Goal: Communication & Community: Ask a question

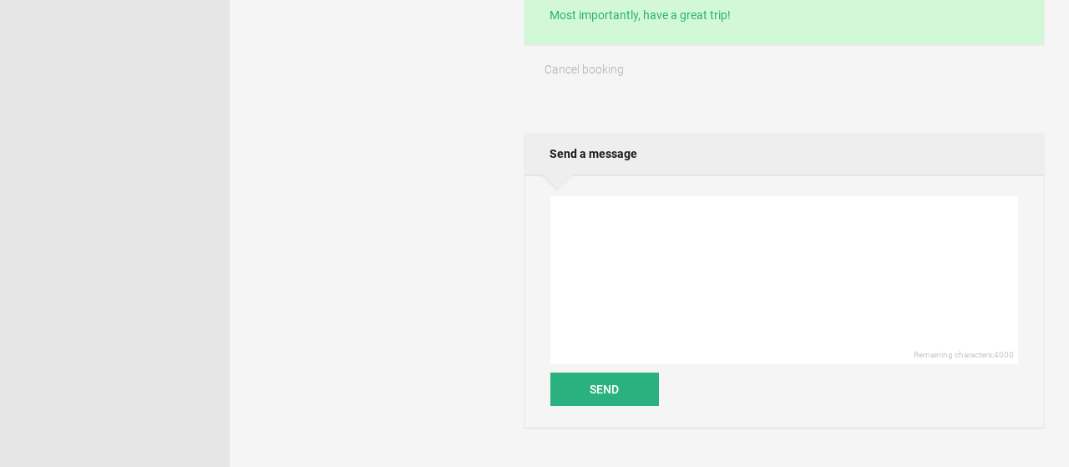
scroll to position [604, 0]
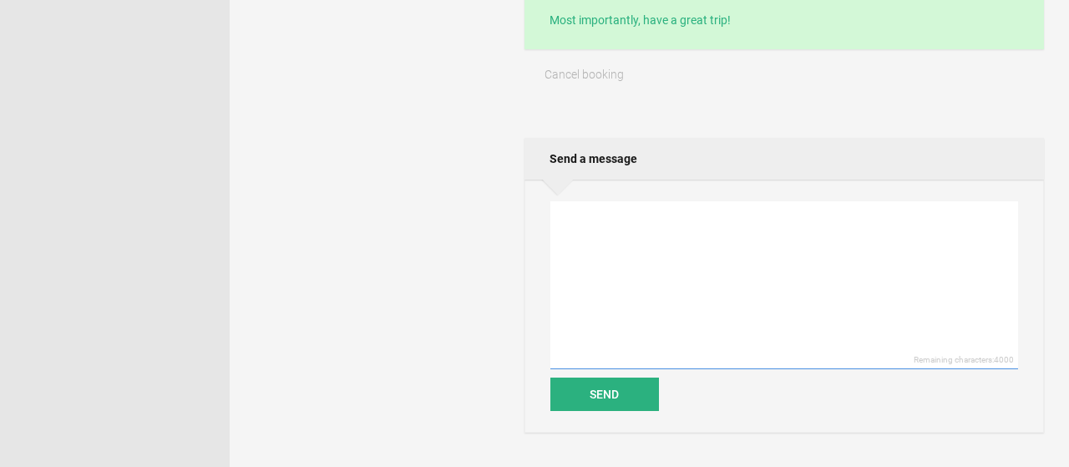
click at [594, 225] on textarea at bounding box center [784, 285] width 468 height 168
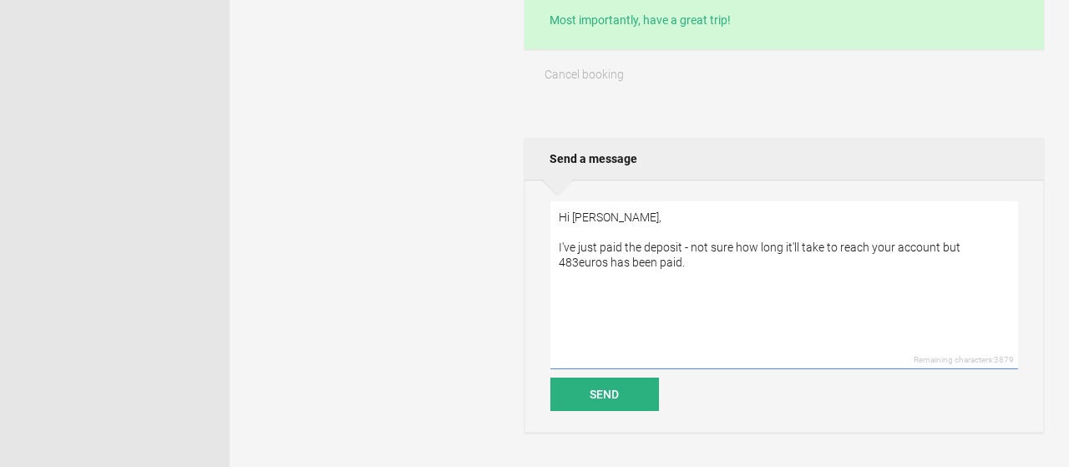
click at [936, 242] on textarea "Hi [PERSON_NAME], I've just paid the deposit - not sure how long it'll take to …" at bounding box center [784, 285] width 468 height 168
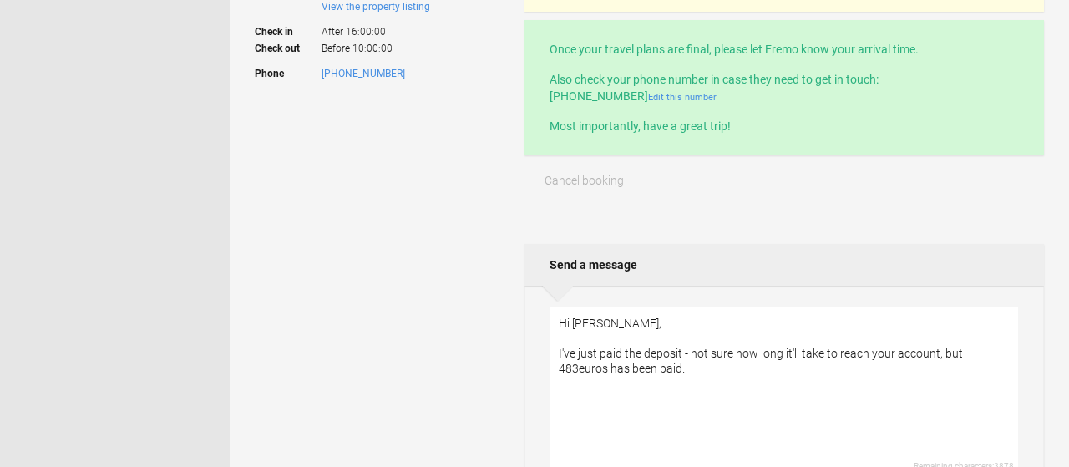
scroll to position [548, 0]
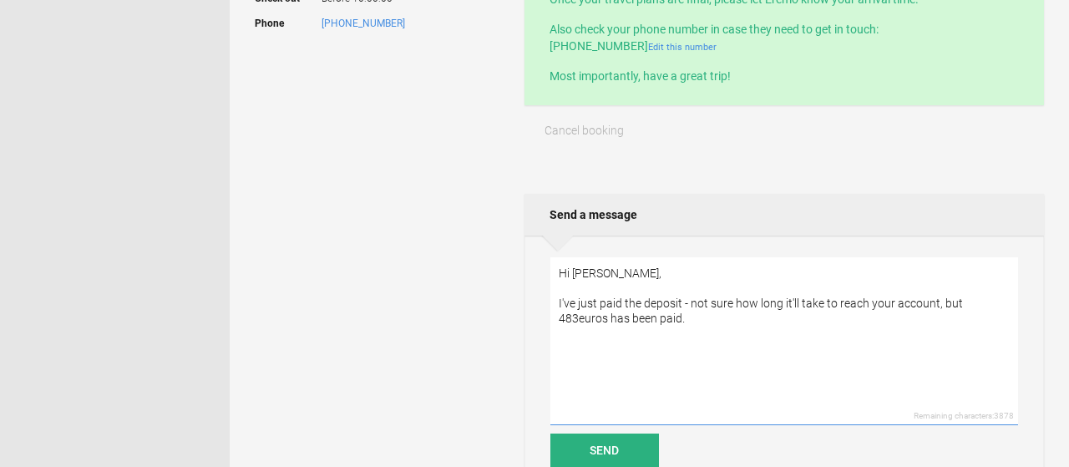
click at [680, 301] on textarea "Hi [PERSON_NAME], I've just paid the deposit - not sure how long it'll take to …" at bounding box center [784, 341] width 468 height 168
click at [609, 315] on textarea "Hi [PERSON_NAME], I've just paid the bank transfer - not sure how long it'll ta…" at bounding box center [784, 341] width 468 height 168
click at [742, 312] on textarea "Hi [PERSON_NAME], I've just paid the bank transfer - not sure how long it'll ta…" at bounding box center [784, 341] width 468 height 168
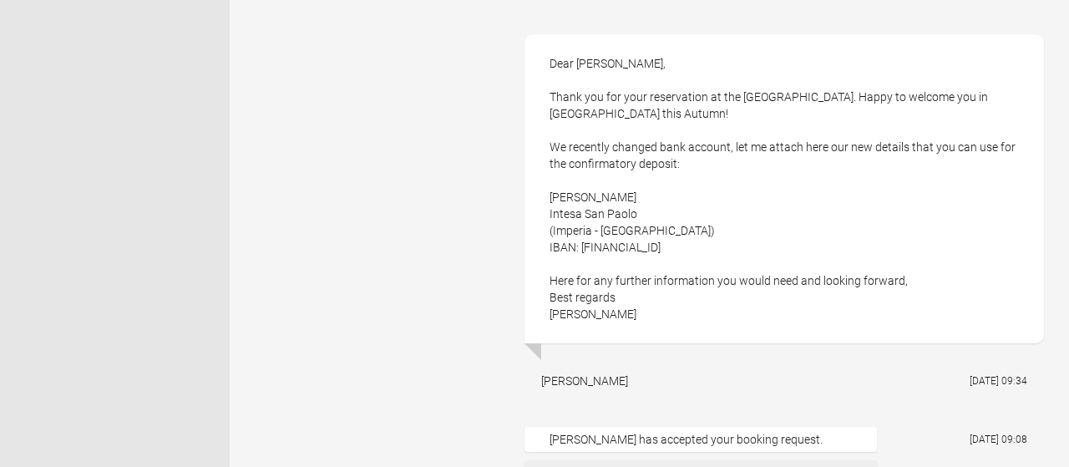
scroll to position [1049, 0]
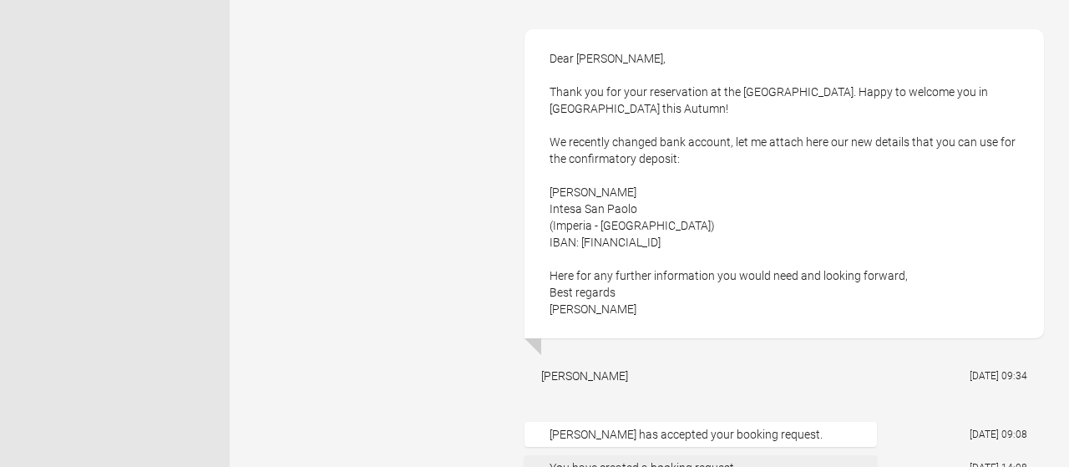
drag, startPoint x: 1065, startPoint y: 209, endPoint x: 1029, endPoint y: 316, distance: 113.3
click at [1029, 316] on li "Dear [PERSON_NAME], Thank you for your reservation at the [GEOGRAPHIC_DATA]. Ha…" at bounding box center [783, 212] width 519 height 367
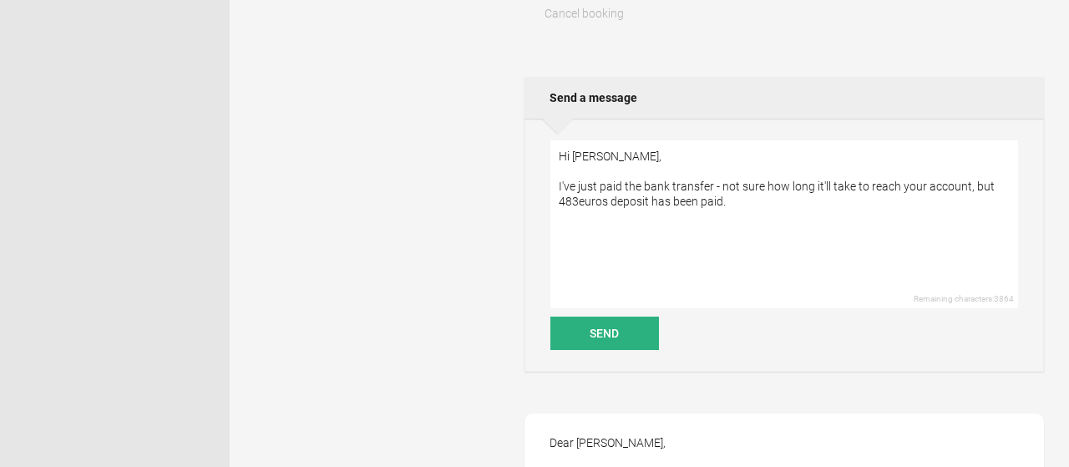
scroll to position [703, 0]
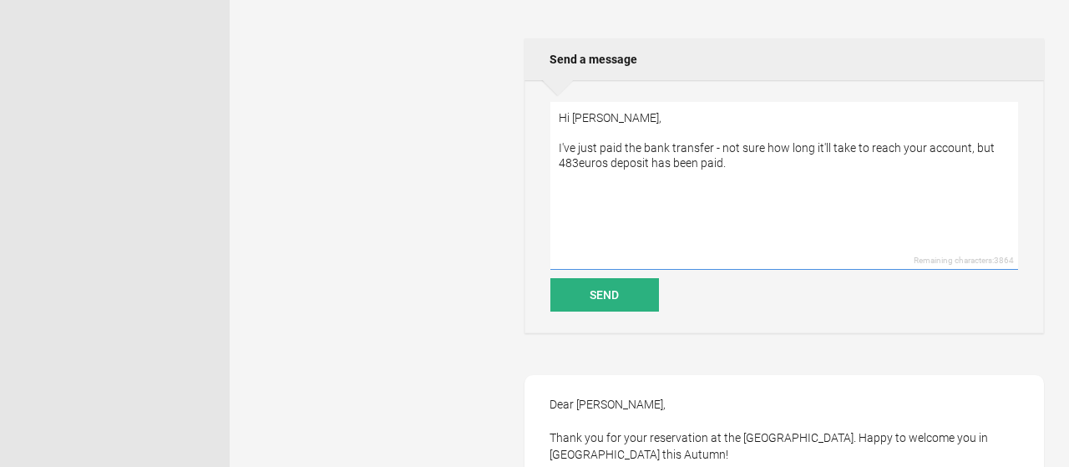
click at [736, 167] on textarea "Hi [PERSON_NAME], I've just paid the bank transfer - not sure how long it'll ta…" at bounding box center [784, 186] width 468 height 168
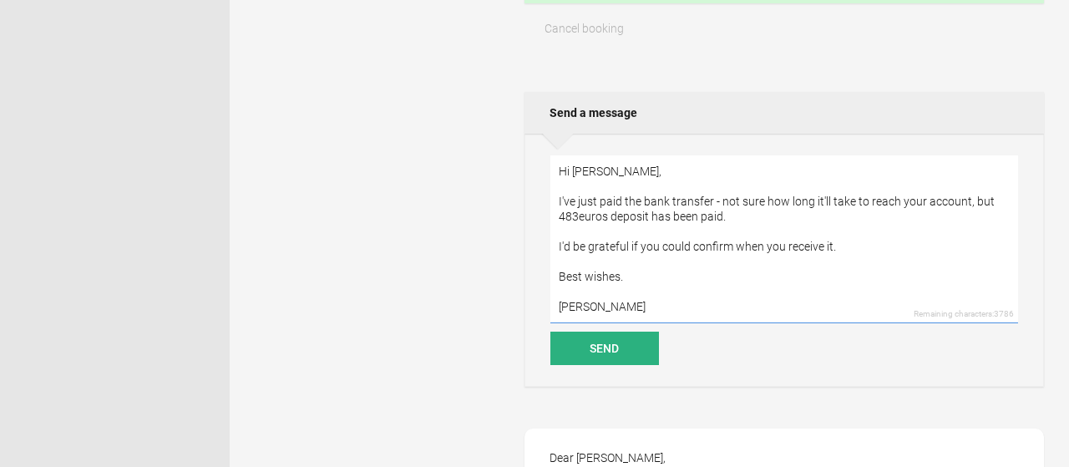
scroll to position [643, 0]
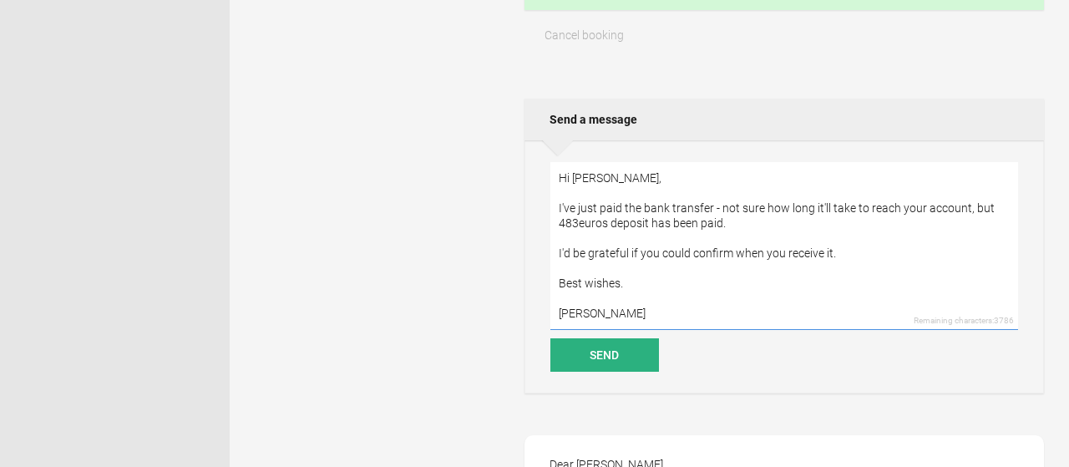
click at [570, 179] on textarea "Hi [PERSON_NAME], I've just paid the bank transfer - not sure how long it'll ta…" at bounding box center [784, 246] width 468 height 168
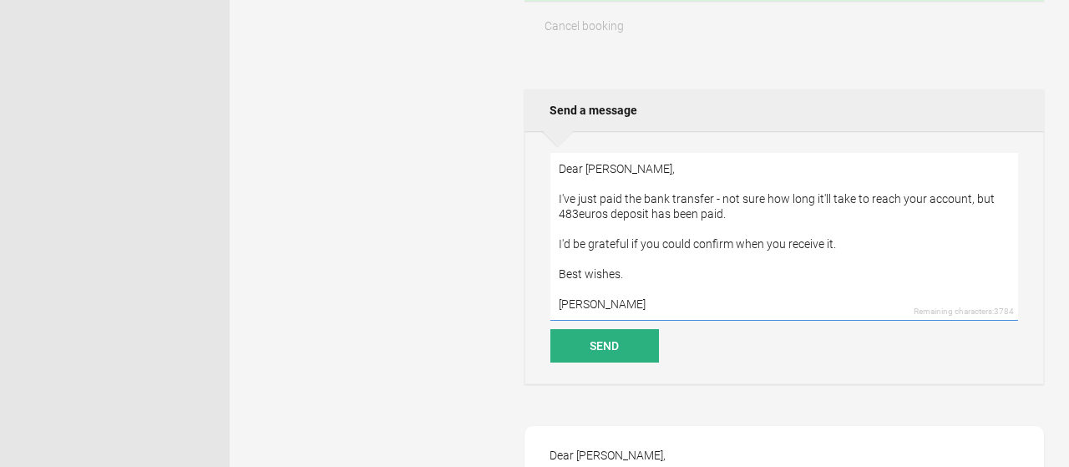
scroll to position [650, 0]
type textarea "Dear [PERSON_NAME], I've just paid the bank transfer - not sure how long it'll …"
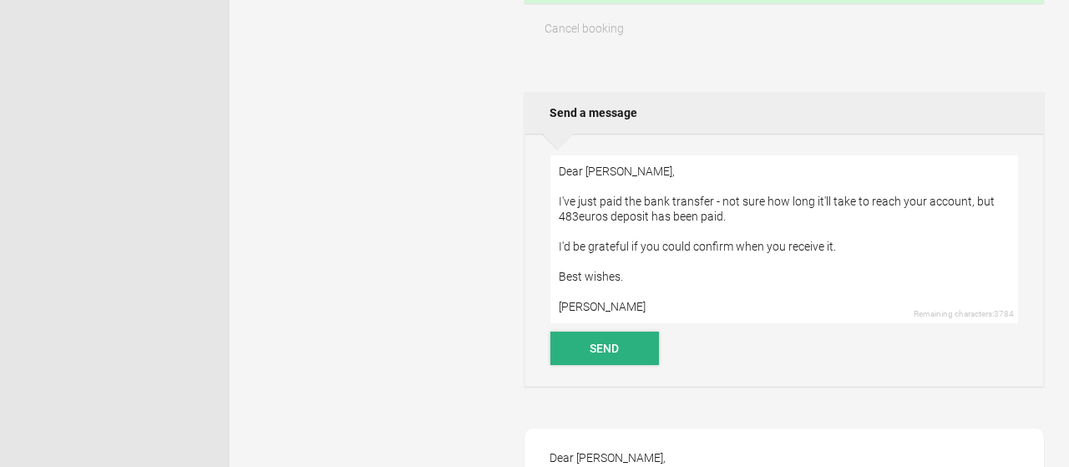
click at [622, 350] on button "Send" at bounding box center [604, 347] width 109 height 33
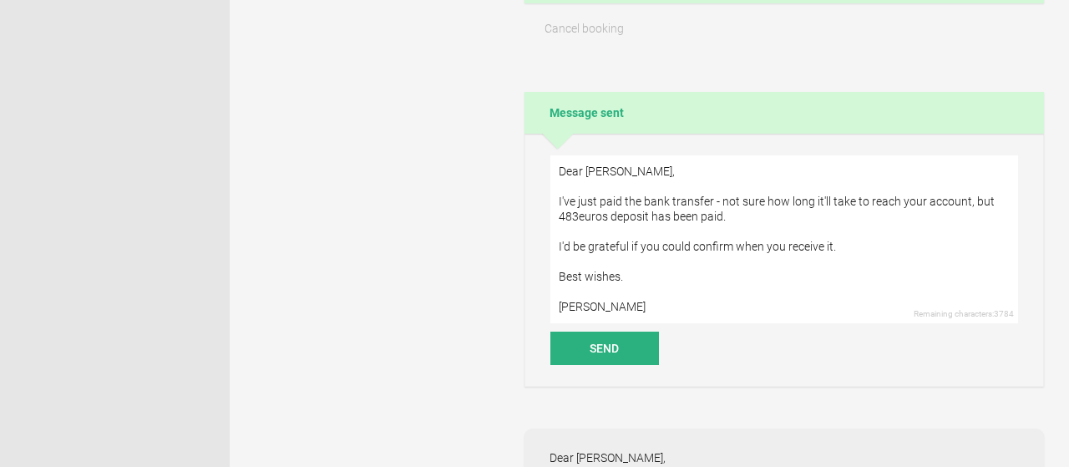
scroll to position [0, 0]
